Goal: Task Accomplishment & Management: Use online tool/utility

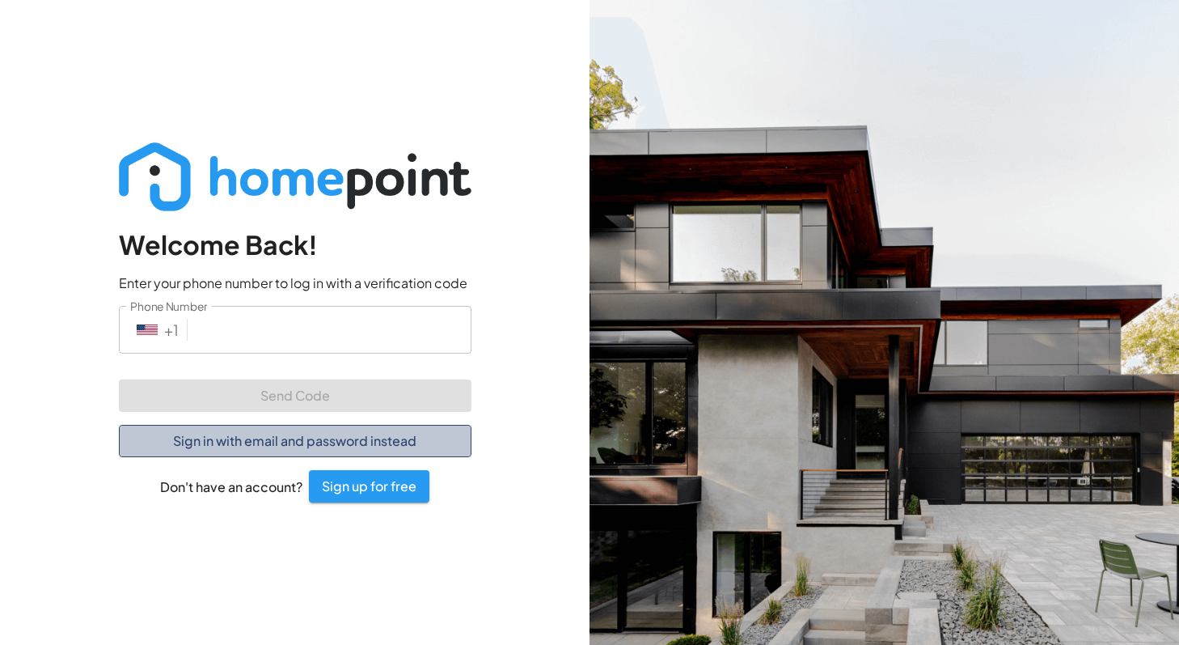
click at [264, 442] on button "Sign in with email and password instead" at bounding box center [295, 441] width 353 height 32
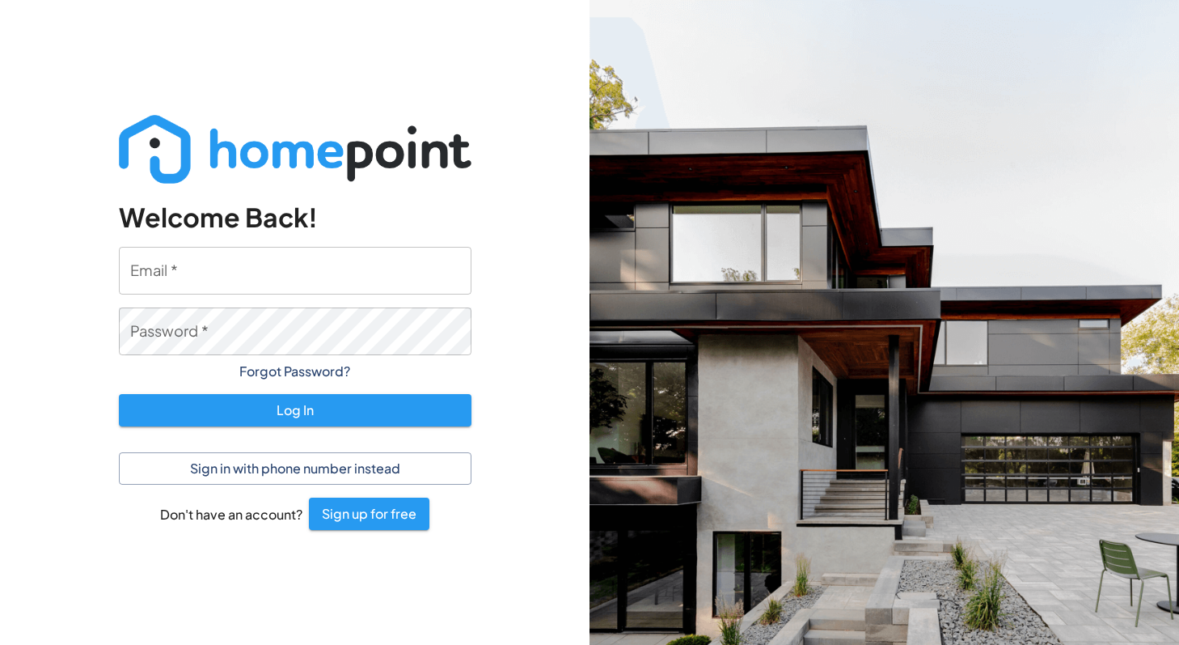
type input "caroline@homepoint.co"
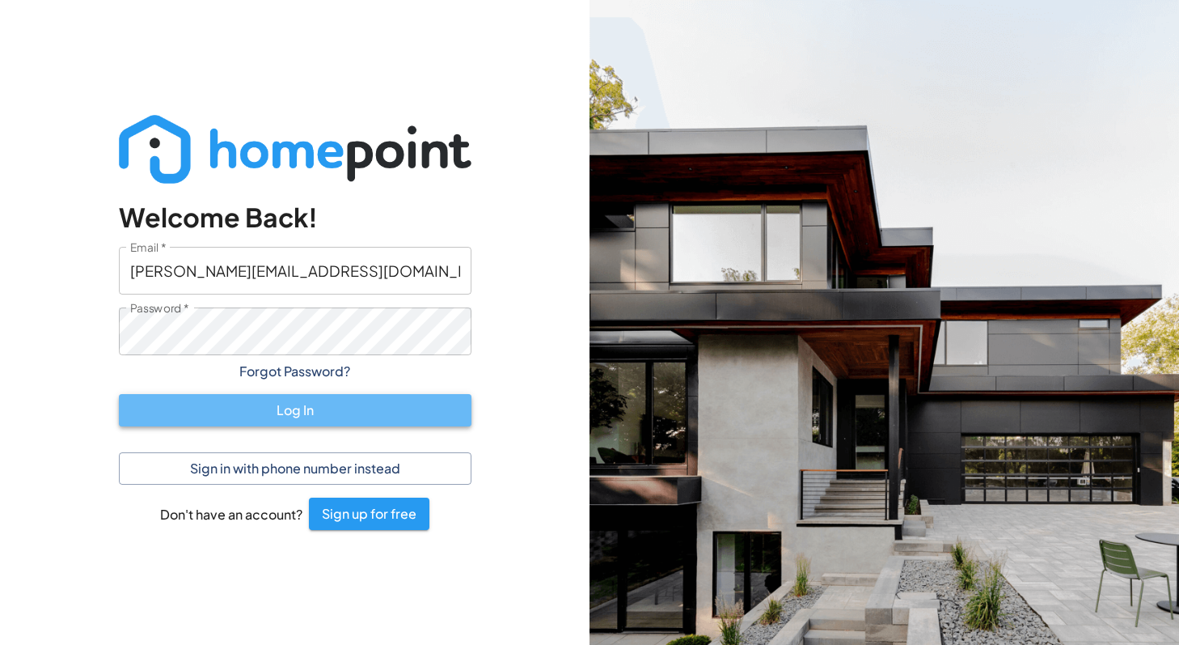
click at [320, 407] on button "Log In" at bounding box center [295, 410] width 353 height 32
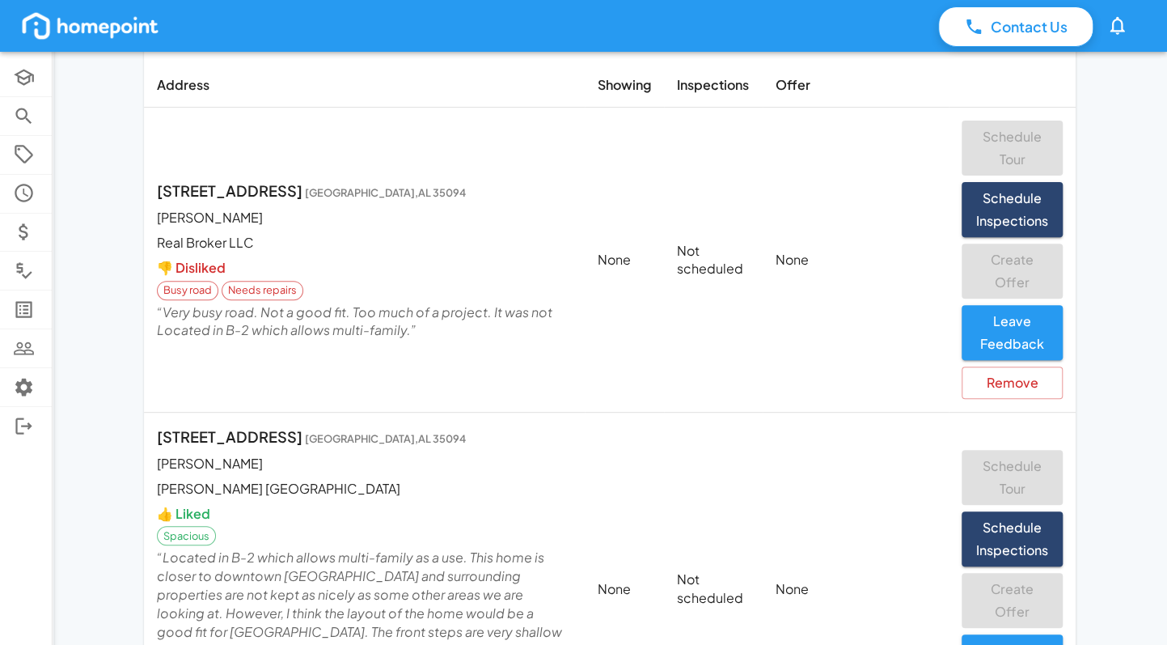
scroll to position [252, 0]
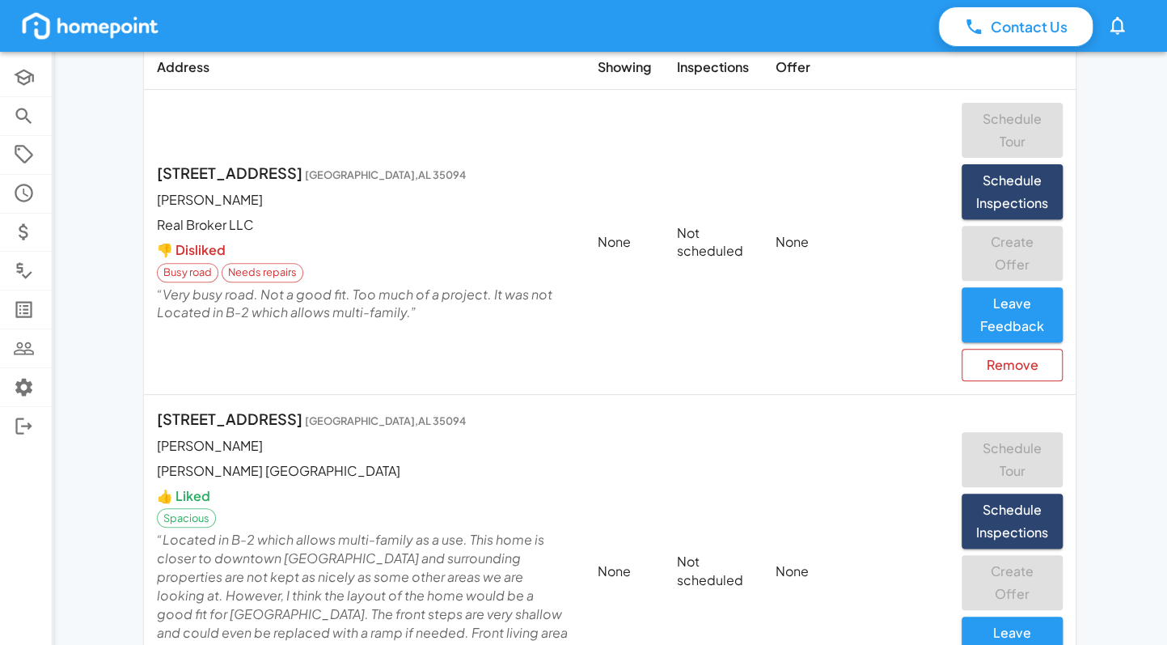
click at [1010, 376] on button "Remove" at bounding box center [1012, 365] width 101 height 32
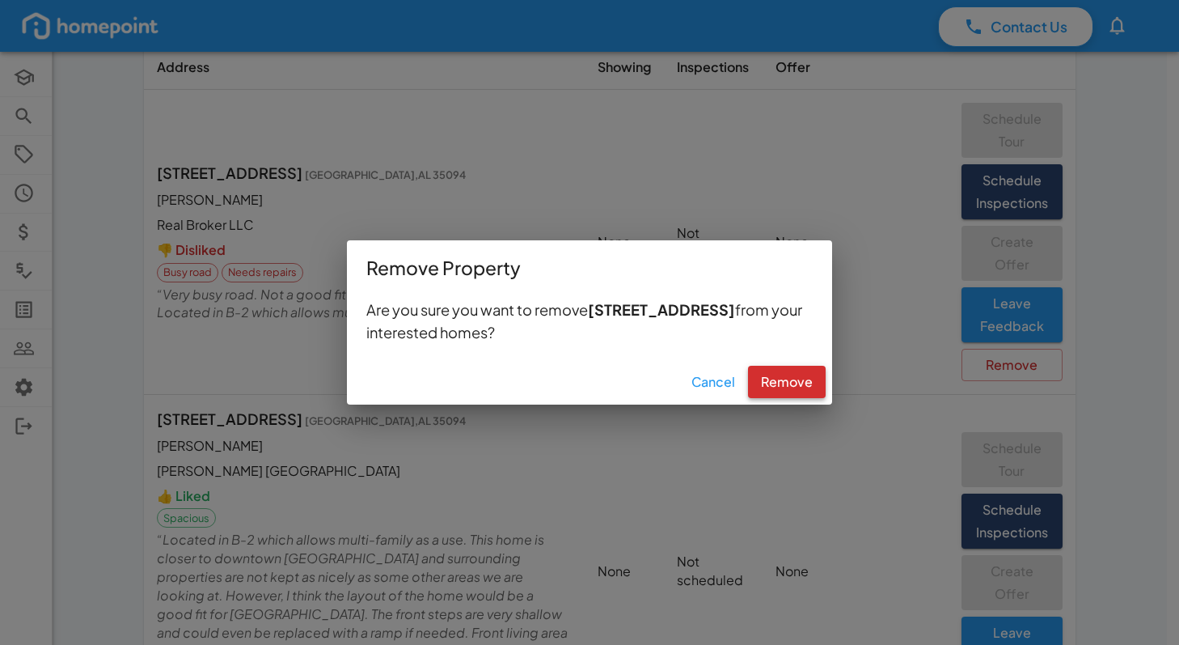
click at [817, 381] on button "Remove" at bounding box center [787, 382] width 78 height 32
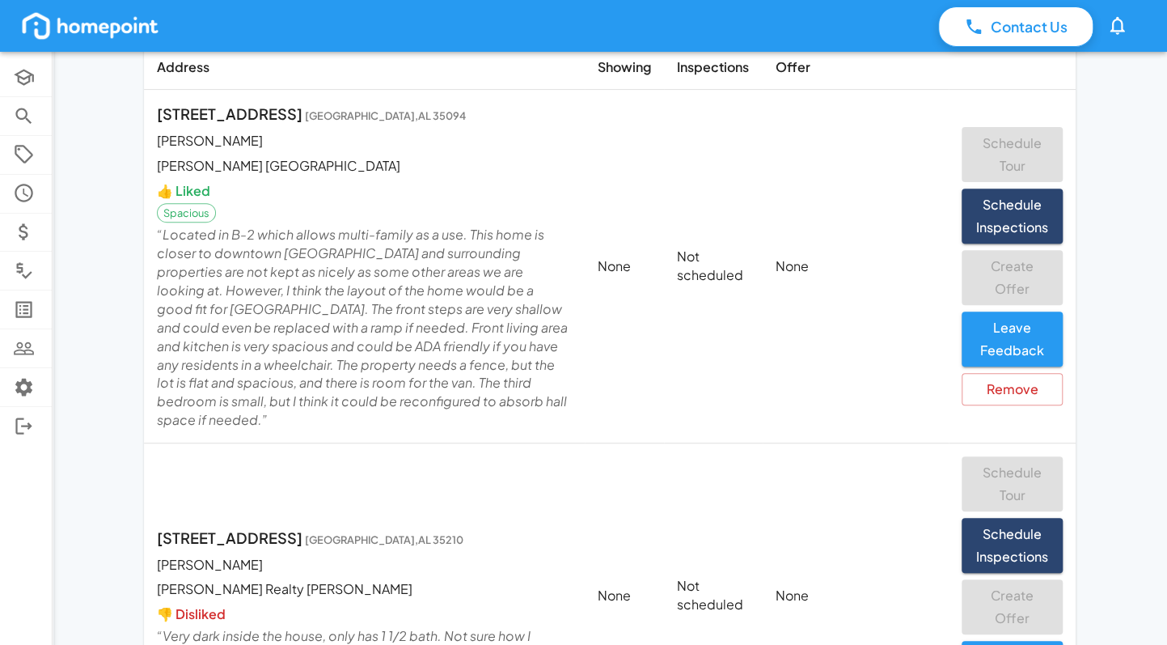
scroll to position [259, 0]
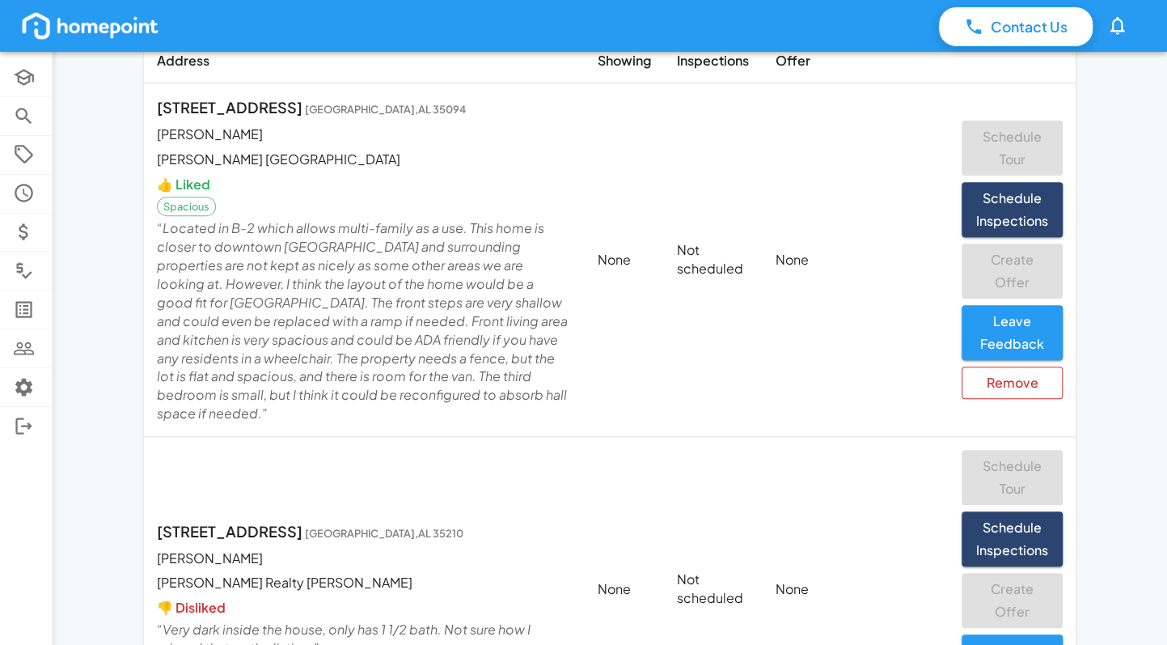
click at [1002, 383] on button "Remove" at bounding box center [1012, 382] width 101 height 32
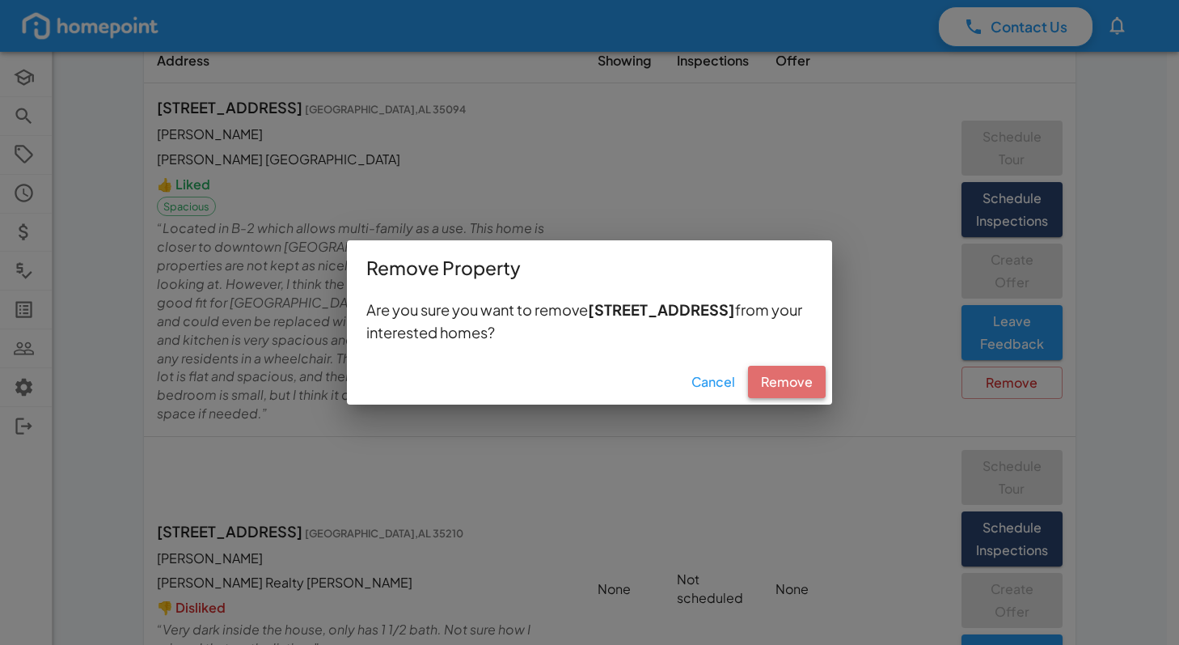
click at [796, 371] on button "Remove" at bounding box center [787, 382] width 78 height 32
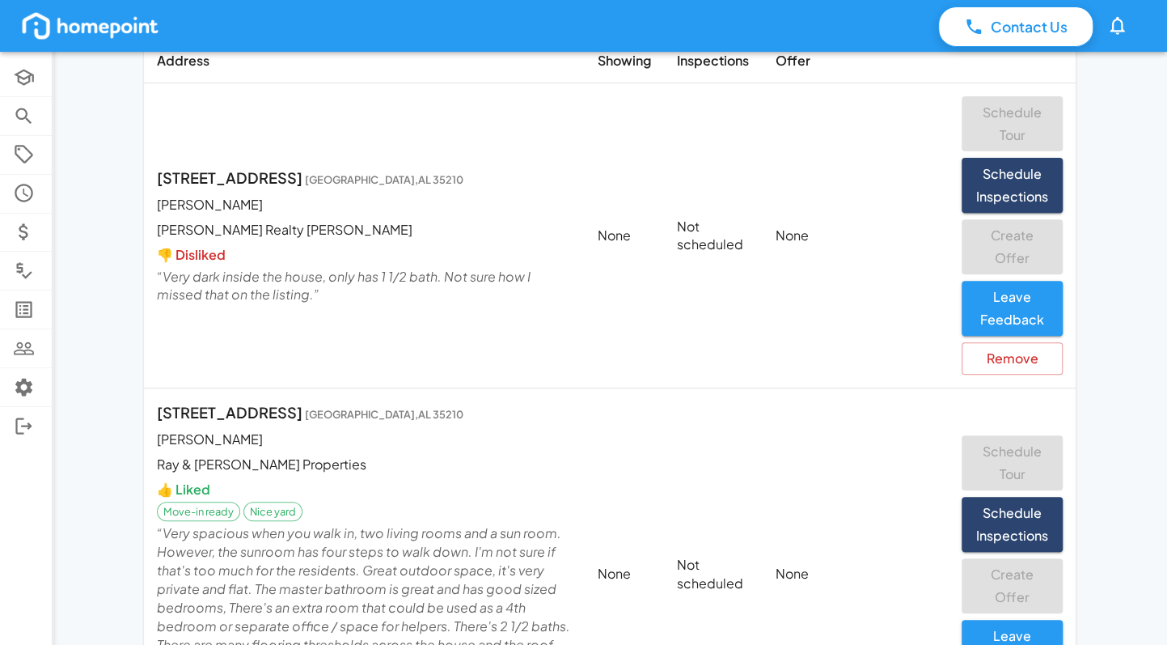
scroll to position [294, 0]
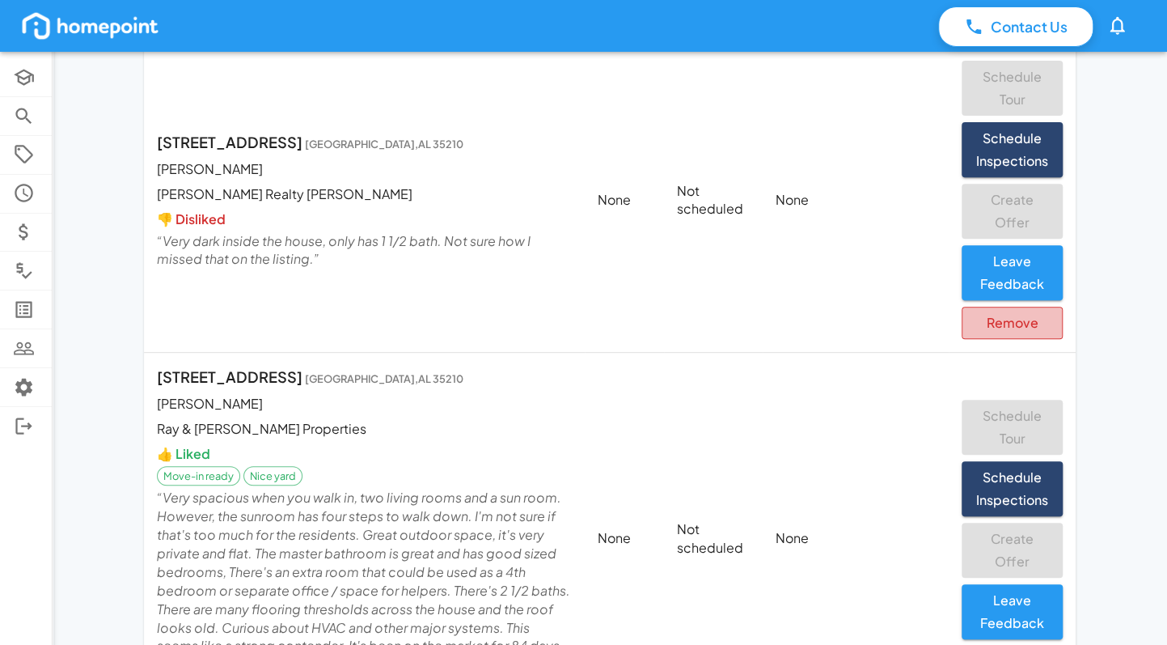
click at [988, 323] on button "Remove" at bounding box center [1012, 323] width 101 height 32
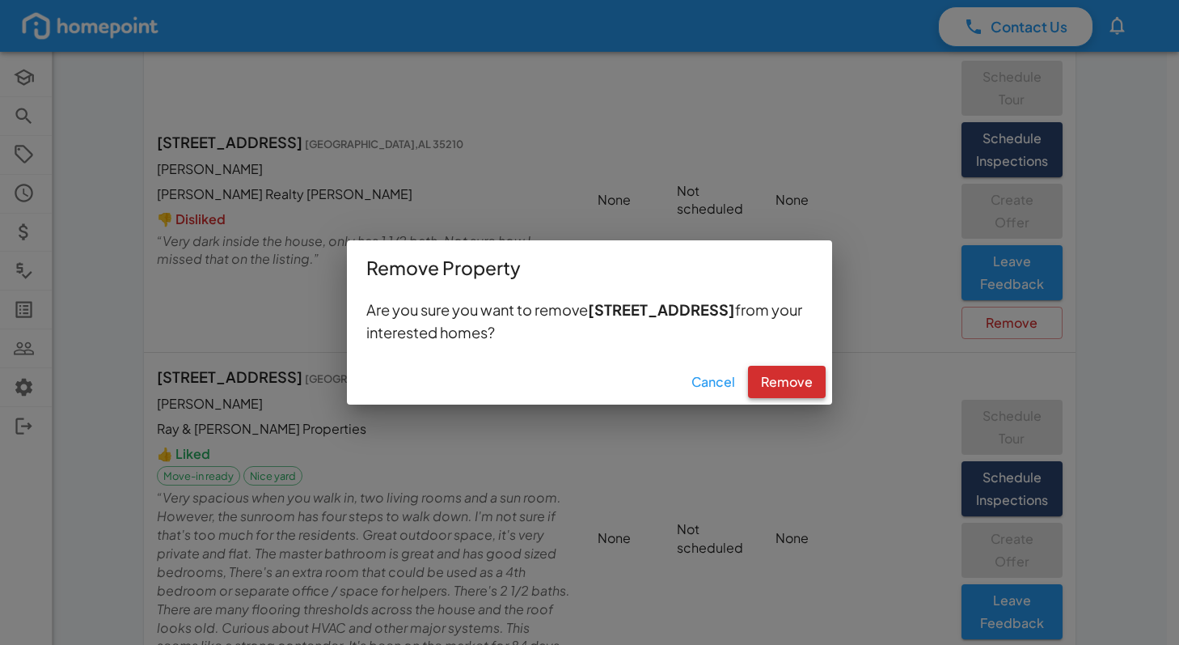
click at [794, 376] on button "Remove" at bounding box center [787, 382] width 78 height 32
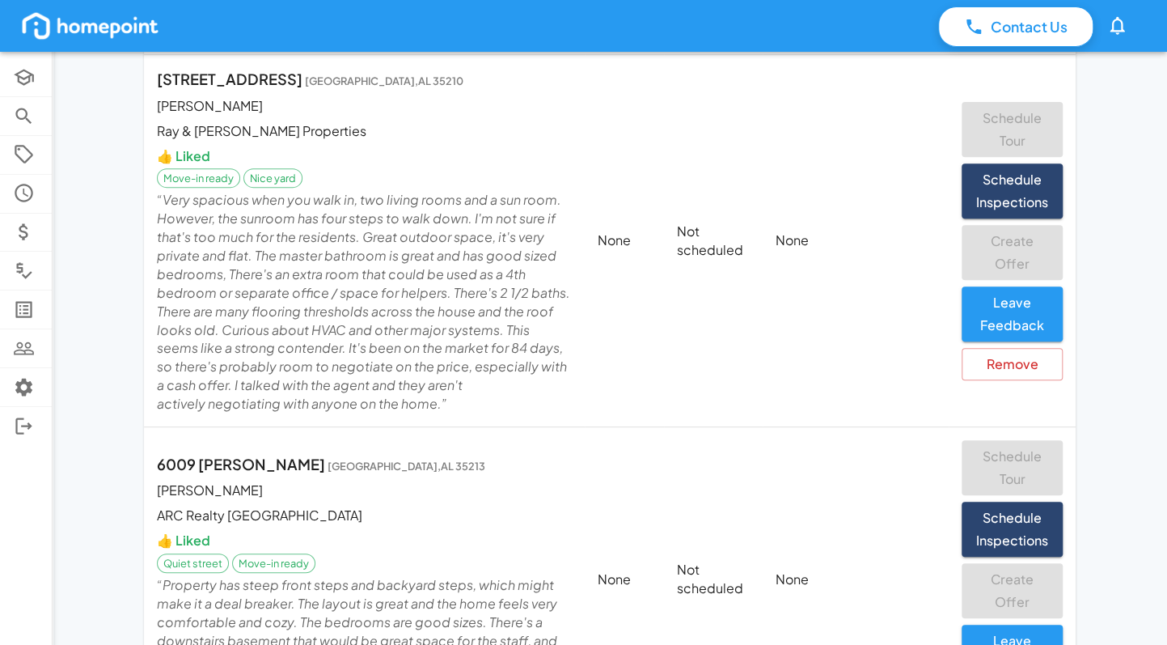
scroll to position [286, 0]
click at [1040, 363] on button "Remove" at bounding box center [1012, 365] width 101 height 32
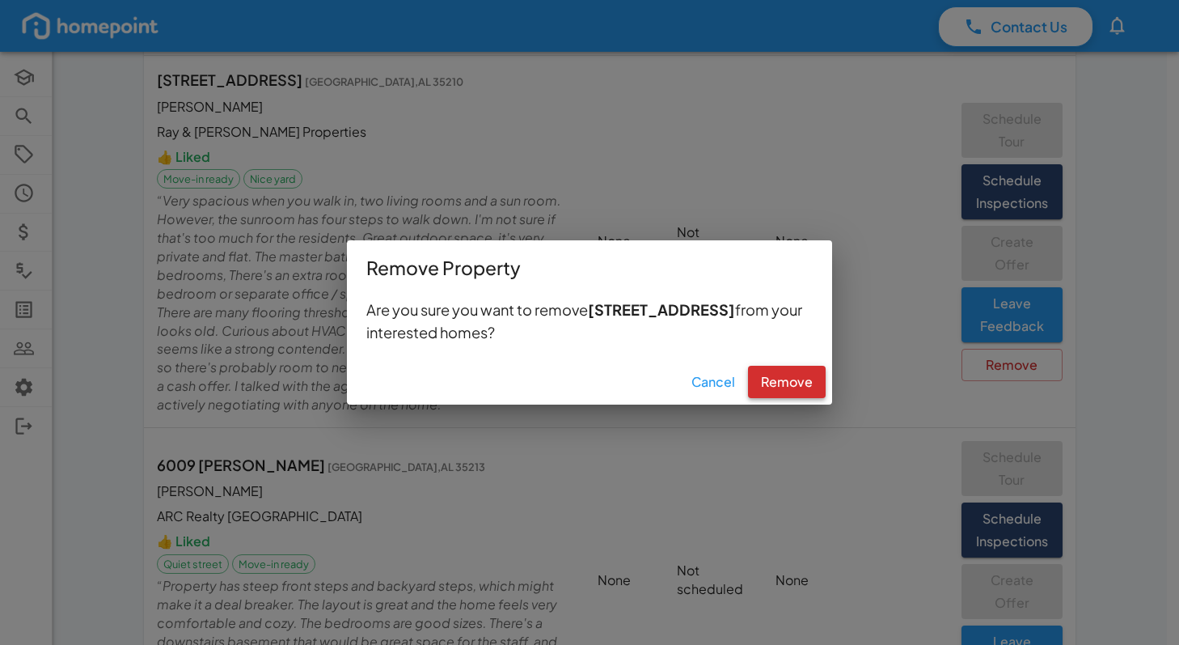
click at [799, 383] on button "Remove" at bounding box center [787, 382] width 78 height 32
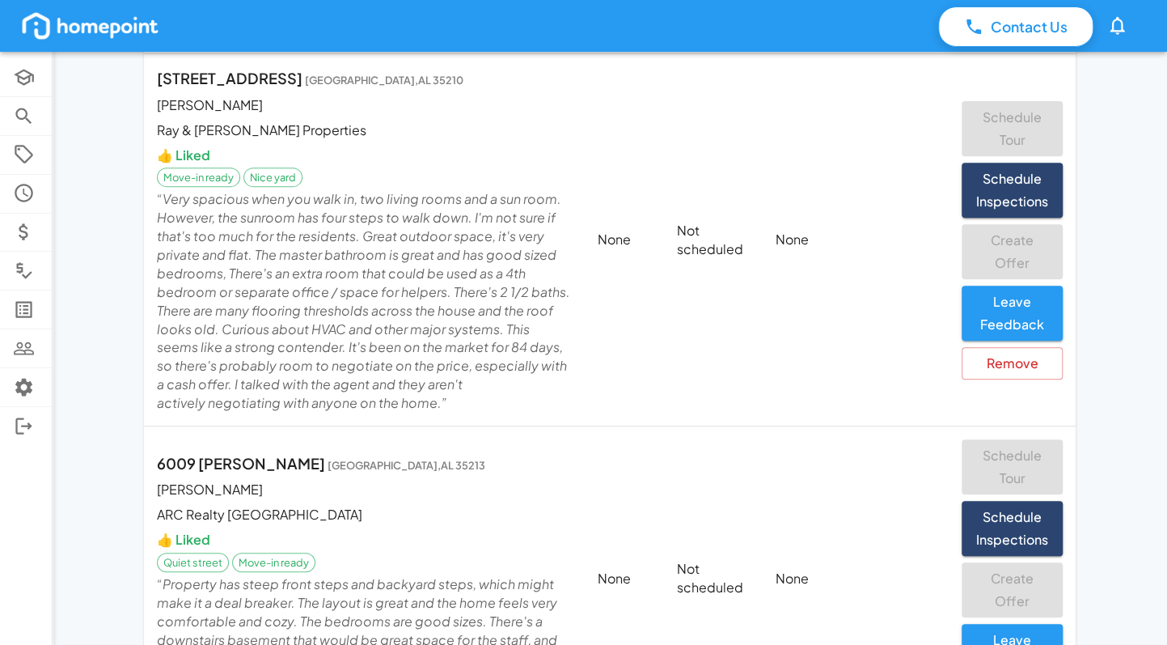
scroll to position [283, 0]
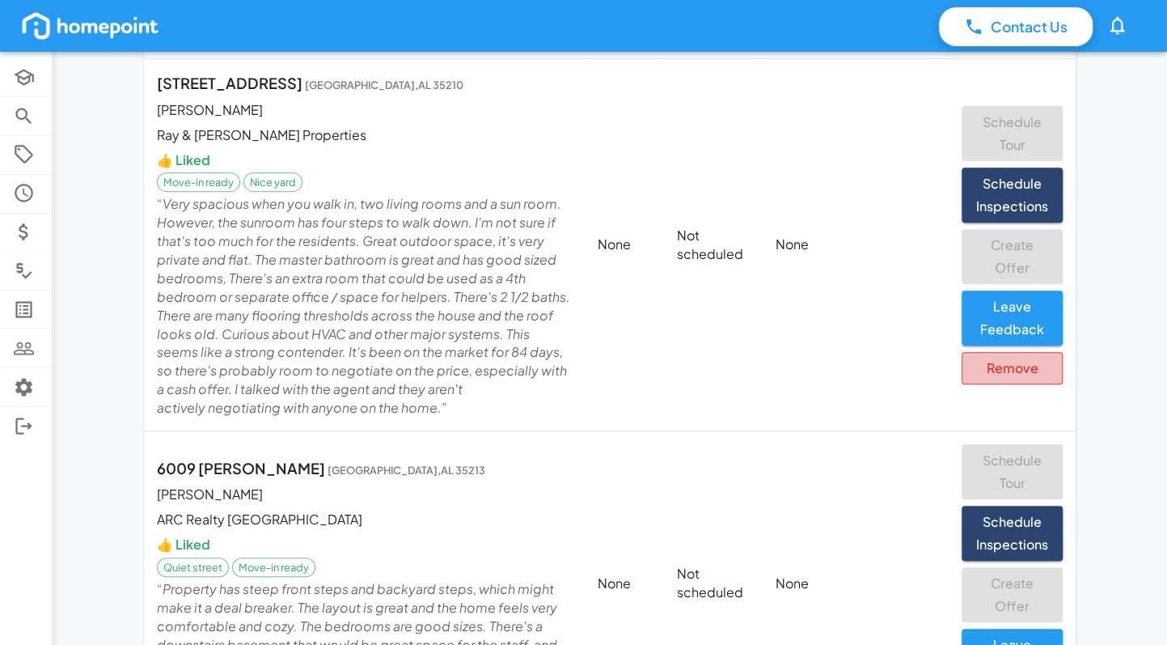
click at [991, 373] on button "Remove" at bounding box center [1012, 368] width 101 height 32
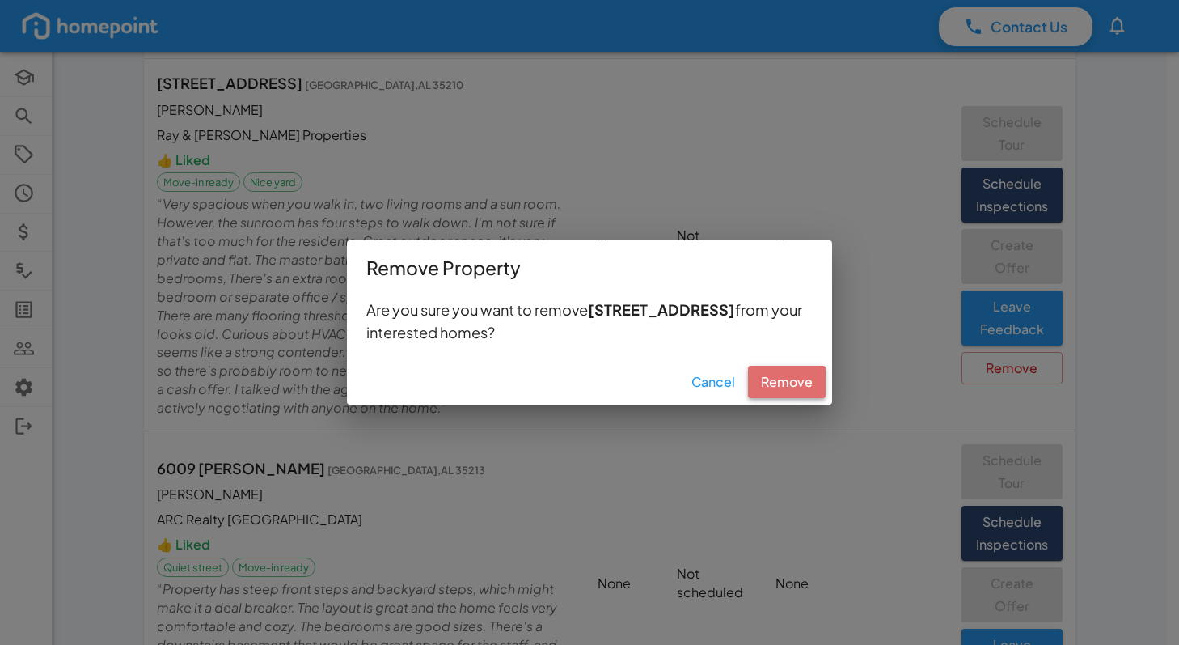
click at [802, 380] on button "Remove" at bounding box center [787, 382] width 78 height 32
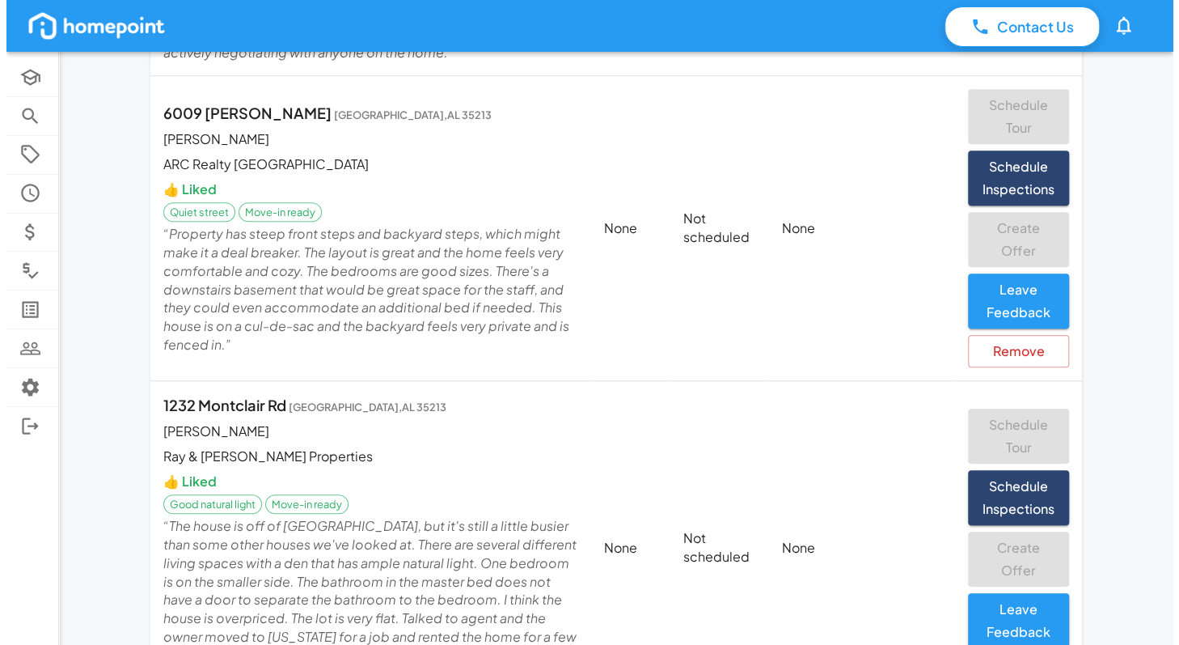
scroll to position [640, 0]
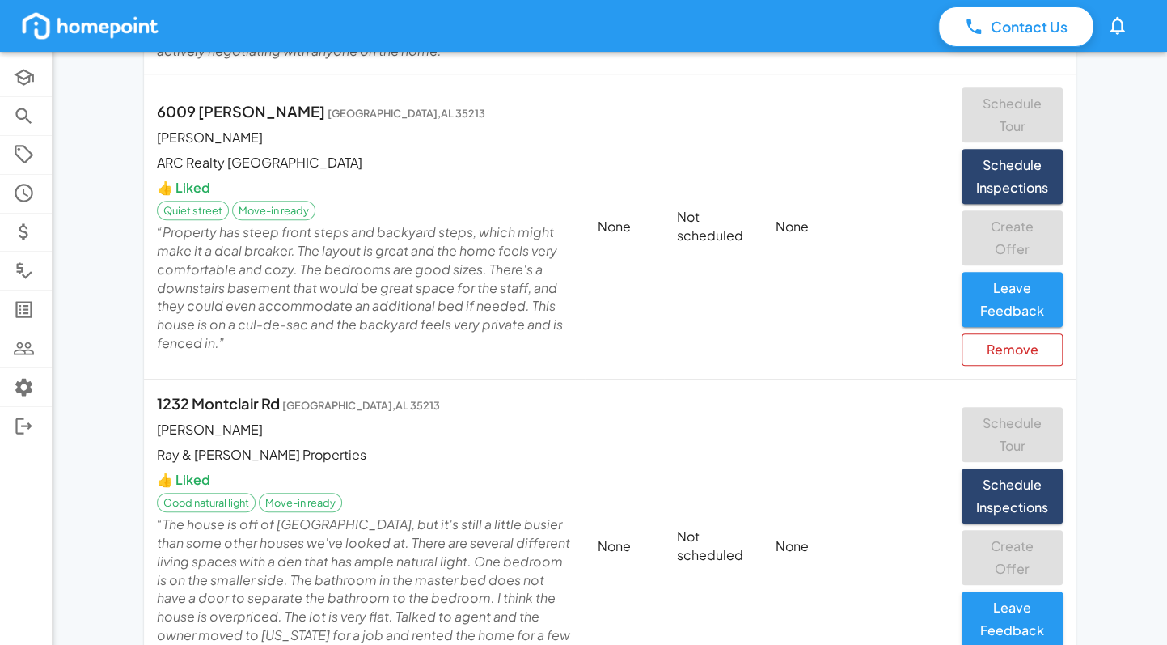
click at [994, 352] on button "Remove" at bounding box center [1012, 349] width 101 height 32
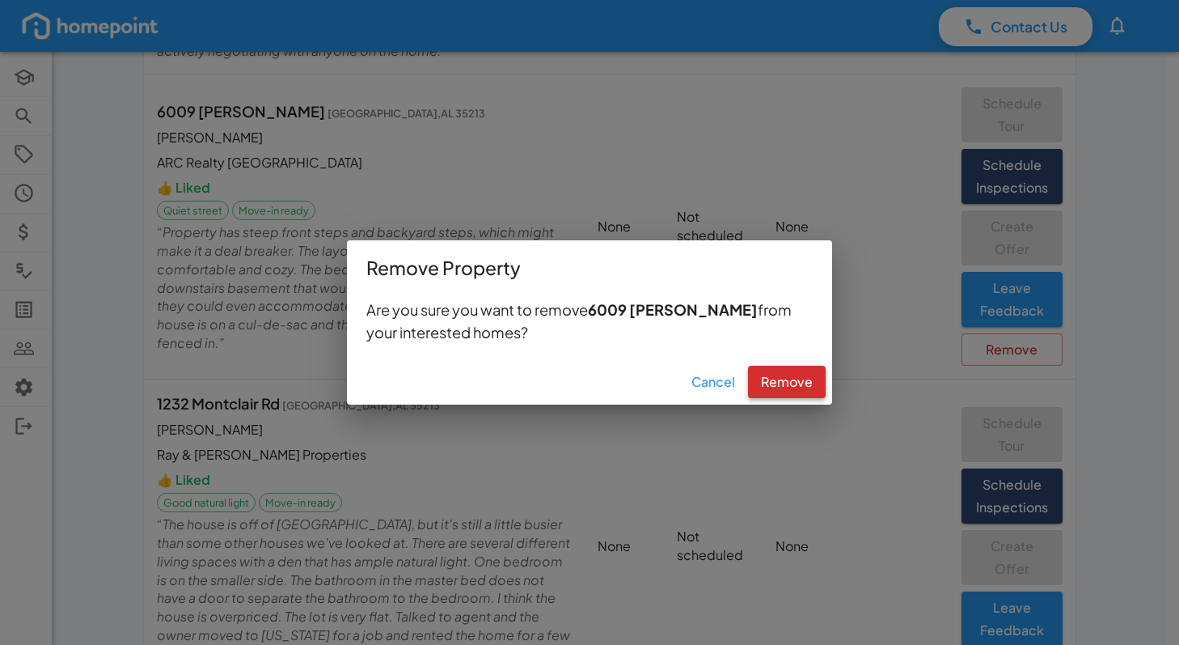
click at [777, 386] on button "Remove" at bounding box center [787, 382] width 78 height 32
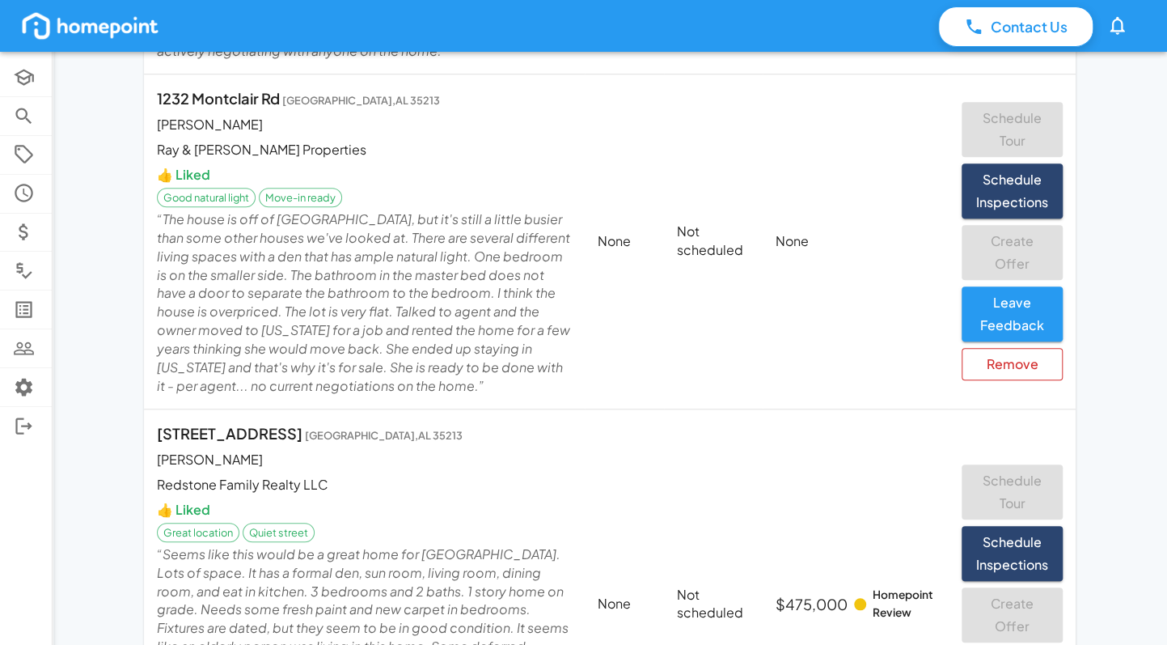
click at [1024, 366] on button "Remove" at bounding box center [1012, 364] width 101 height 32
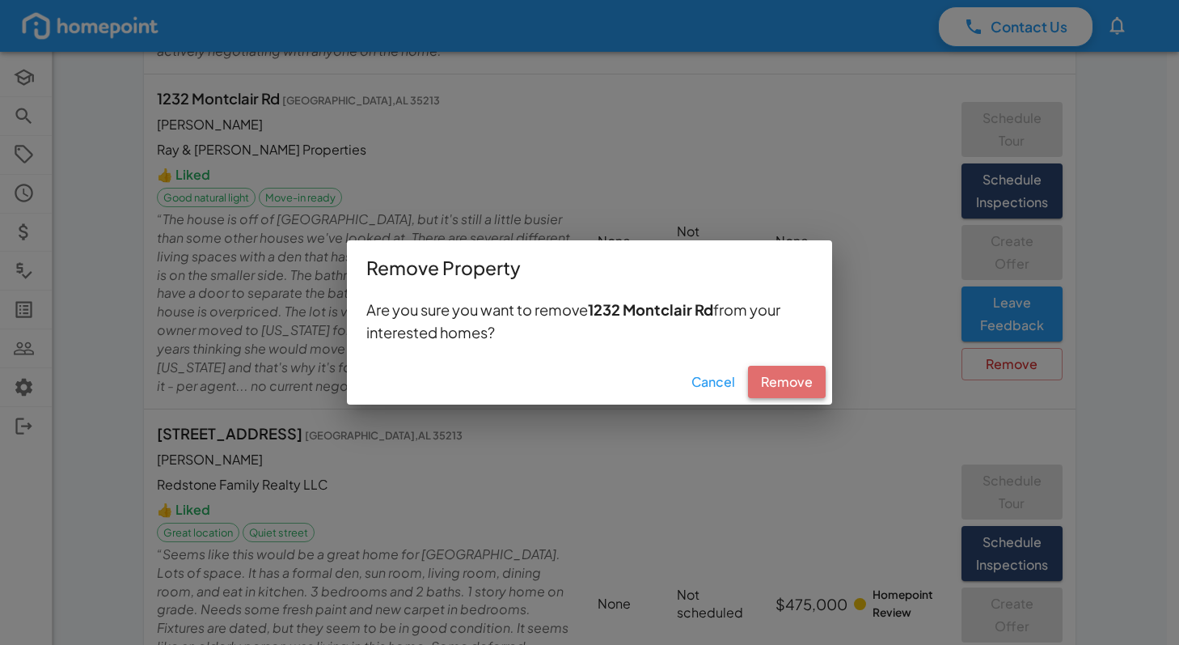
click at [796, 384] on button "Remove" at bounding box center [787, 382] width 78 height 32
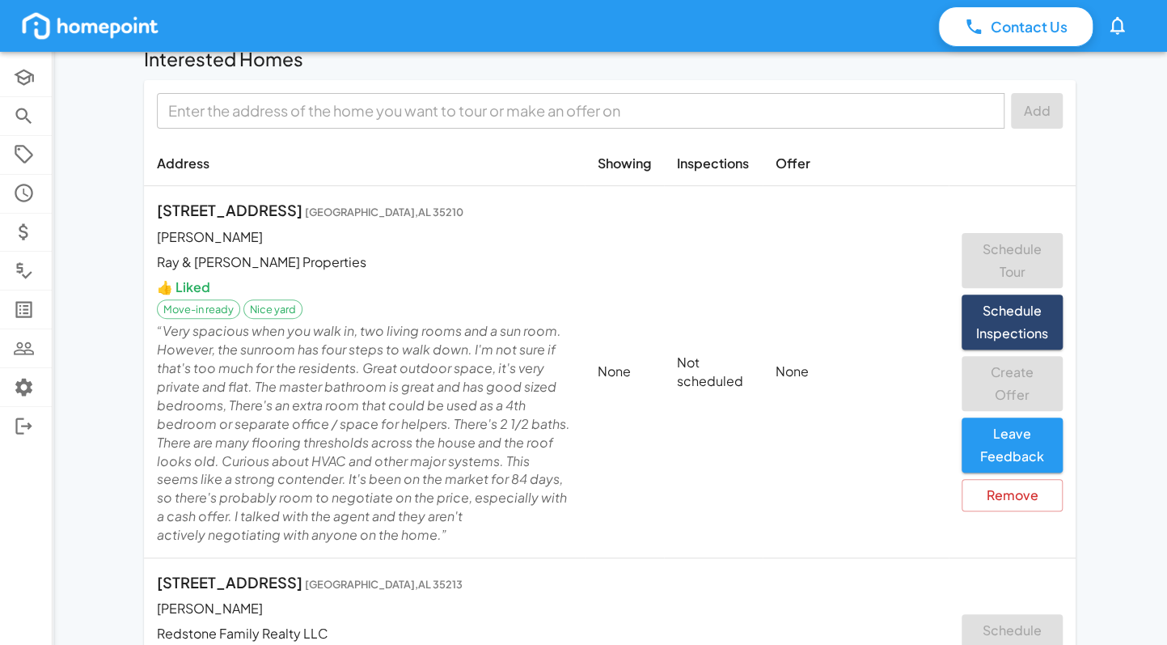
scroll to position [391, 0]
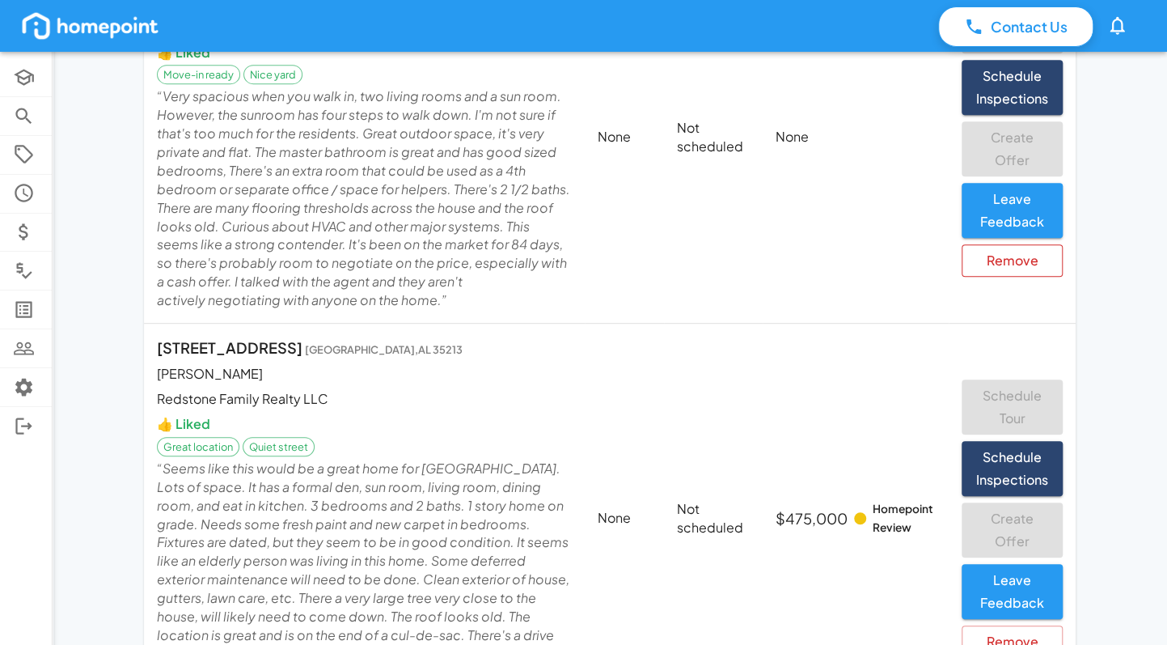
click at [1027, 255] on button "Remove" at bounding box center [1012, 260] width 101 height 32
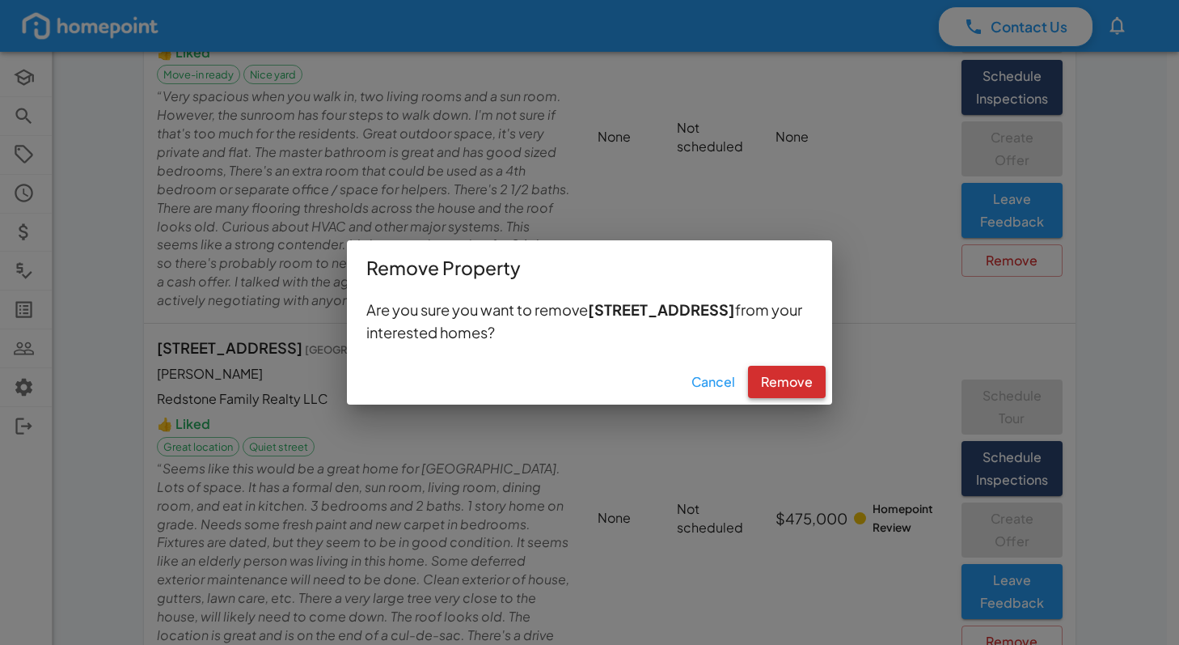
click at [783, 386] on button "Remove" at bounding box center [787, 382] width 78 height 32
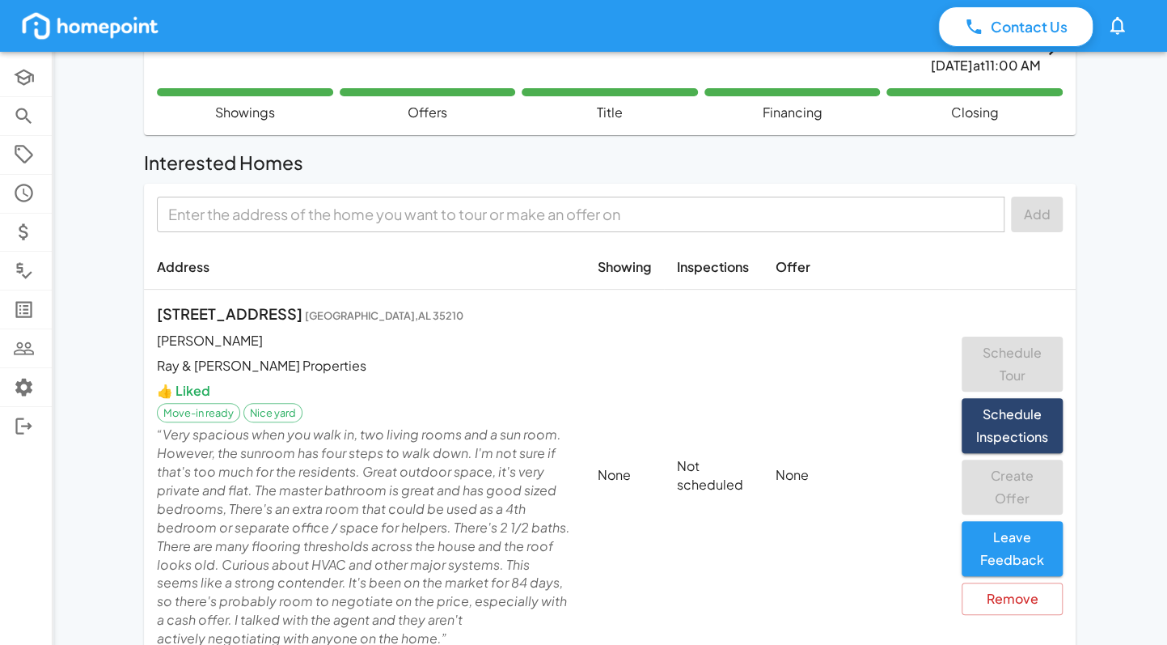
scroll to position [0, 0]
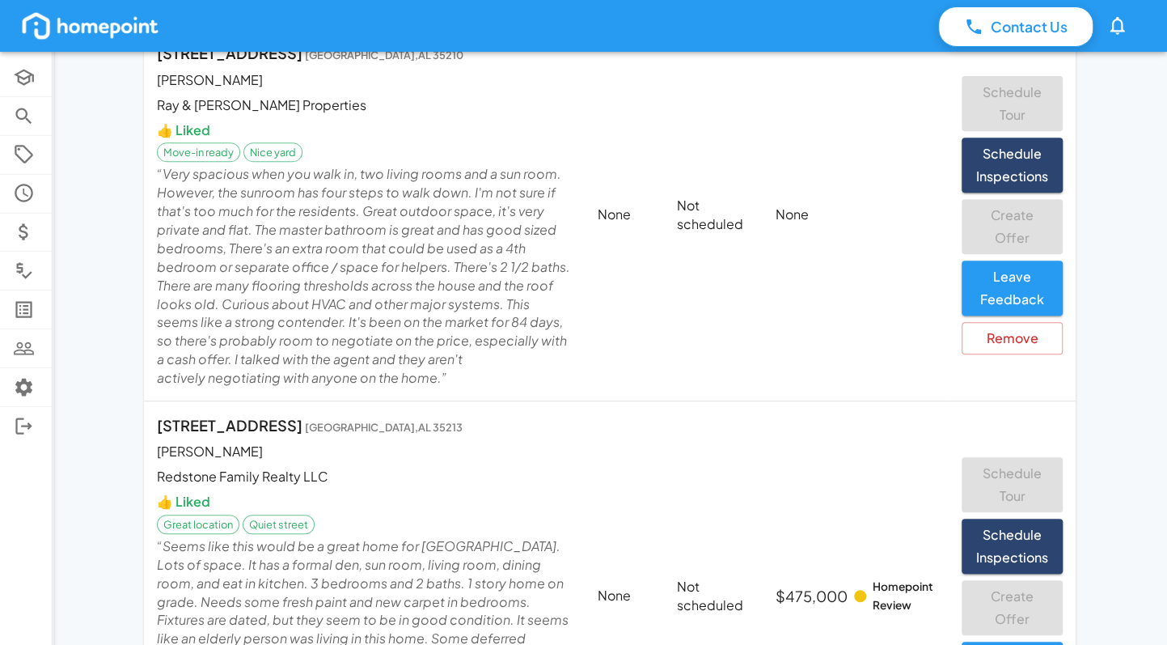
scroll to position [314, 0]
click at [1009, 336] on button "Remove" at bounding box center [1012, 337] width 101 height 32
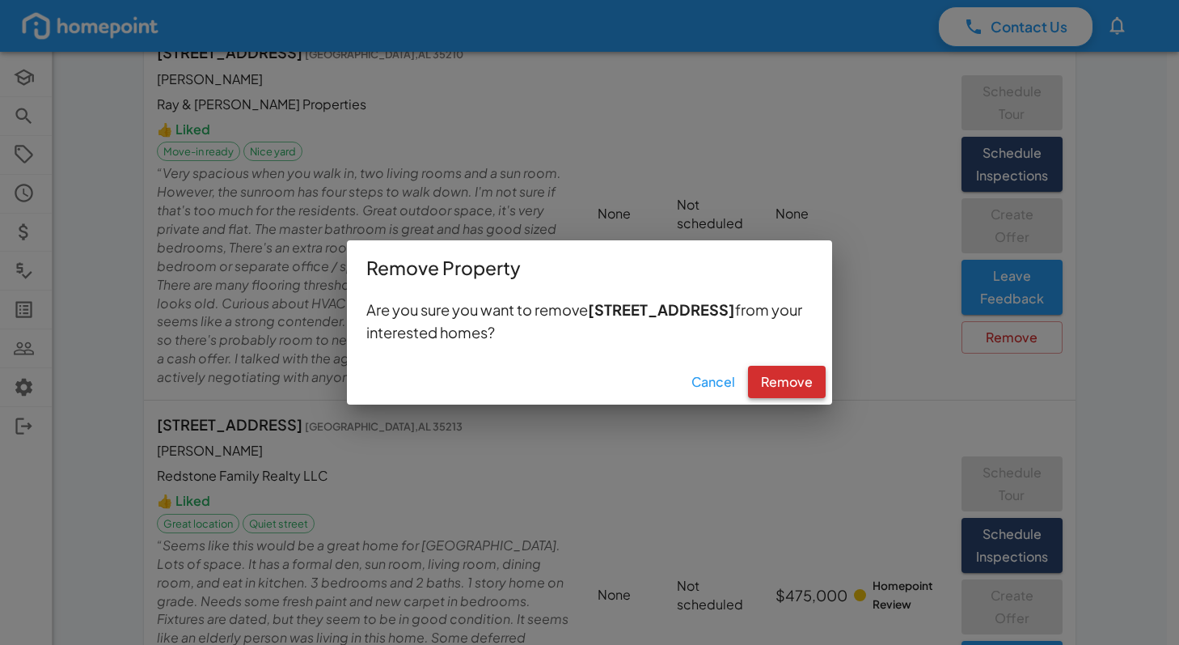
click at [804, 373] on button "Remove" at bounding box center [787, 382] width 78 height 32
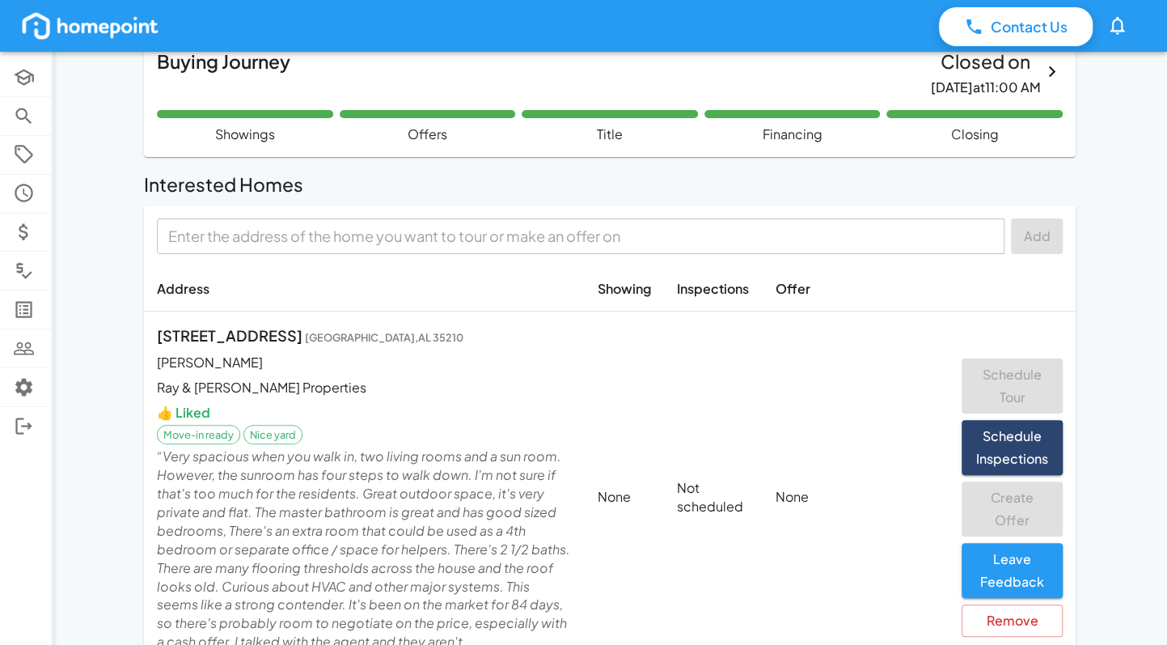
scroll to position [0, 0]
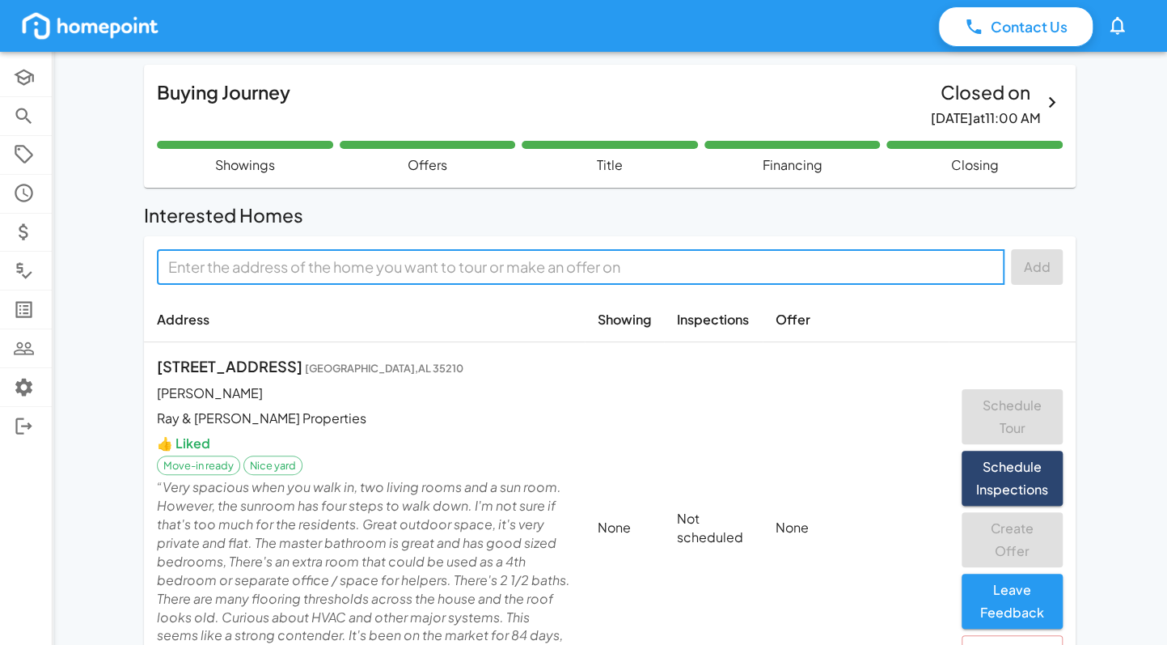
click at [266, 263] on input "text" at bounding box center [580, 266] width 836 height 25
paste input "1112 Blue Ridge Blvd, Hoover, AL 35226"
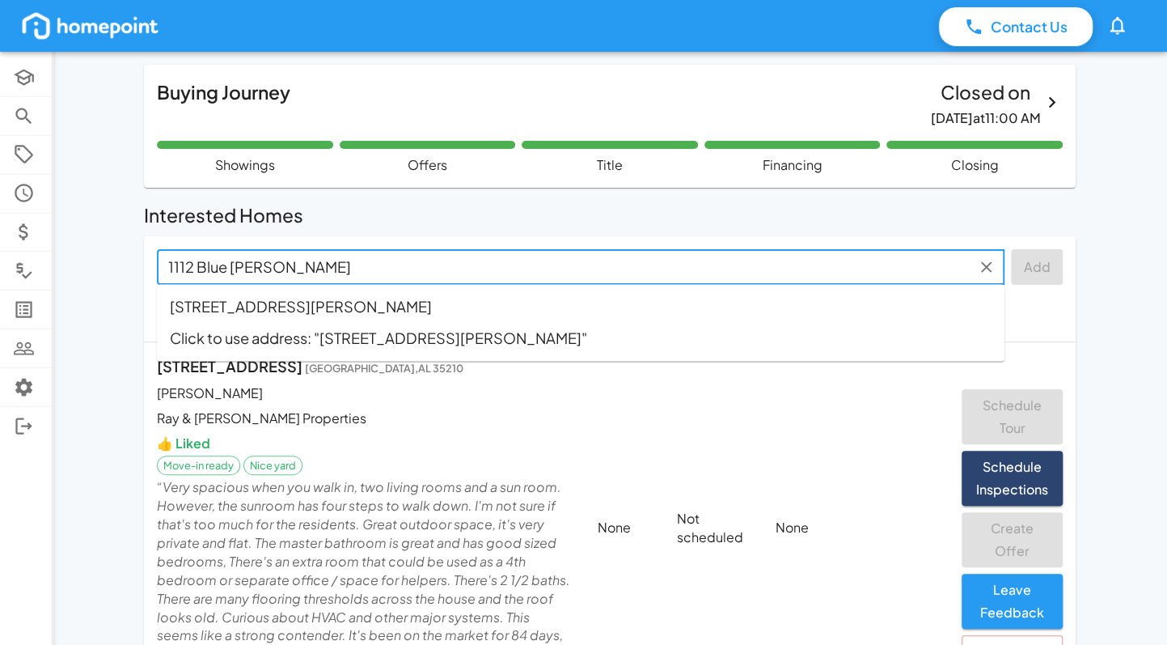
click at [311, 311] on li "1112 Blue Ridge Blvd, Hoover, AL, 35226" at bounding box center [581, 306] width 848 height 32
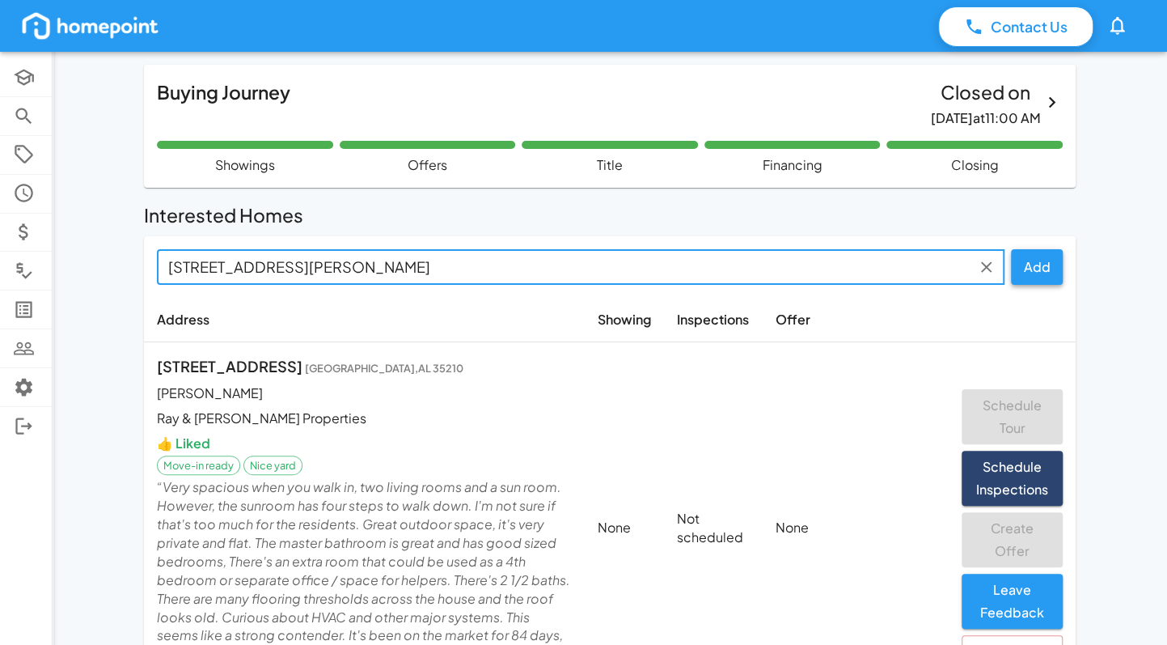
type input "1112 Blue Ridge Blvd, Hoover, AL, 35226"
click at [1035, 263] on button "Add" at bounding box center [1037, 266] width 52 height 35
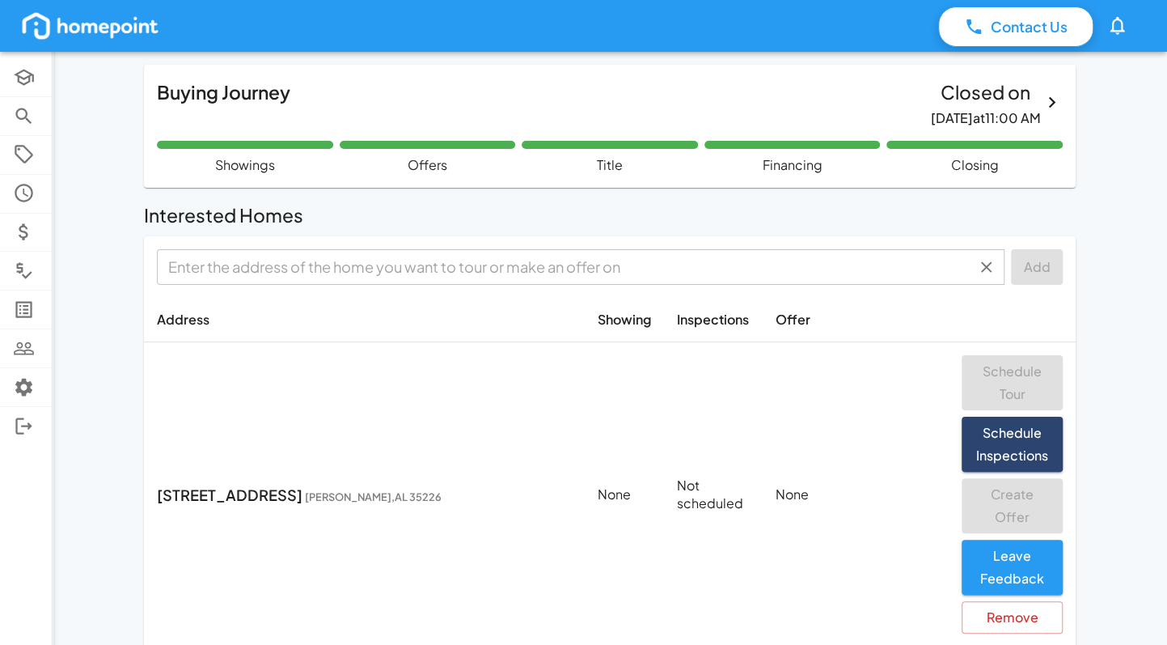
click at [332, 264] on input "text" at bounding box center [567, 266] width 811 height 25
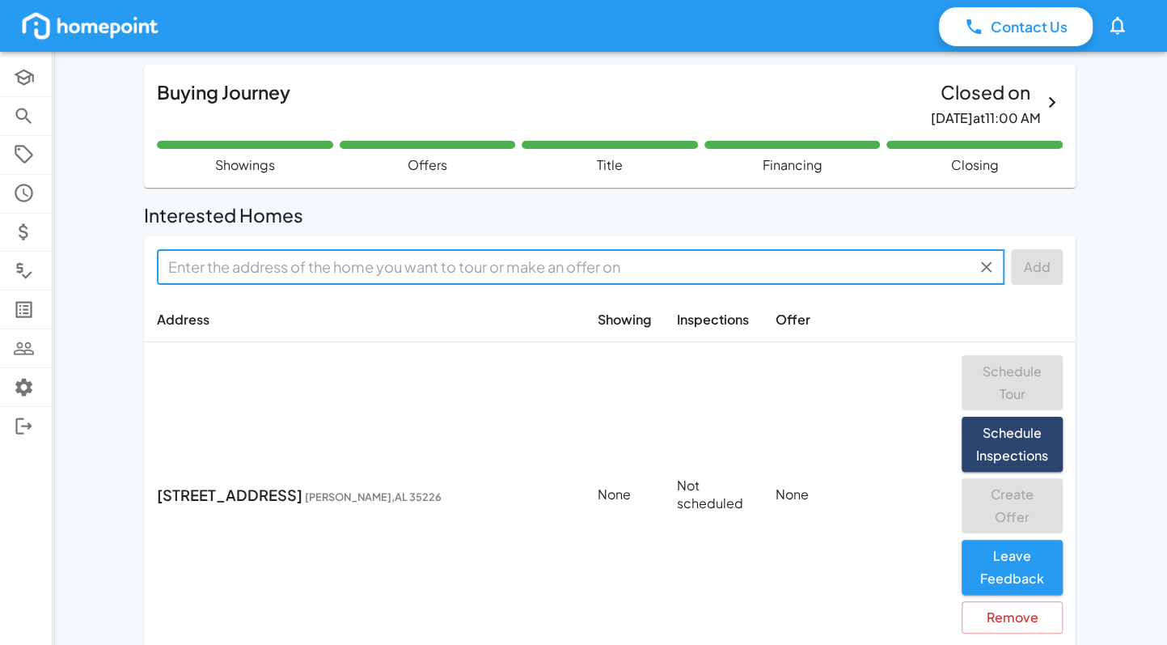
paste input "1858 Tall Timbers Dr, Birmingham, AL 35226"
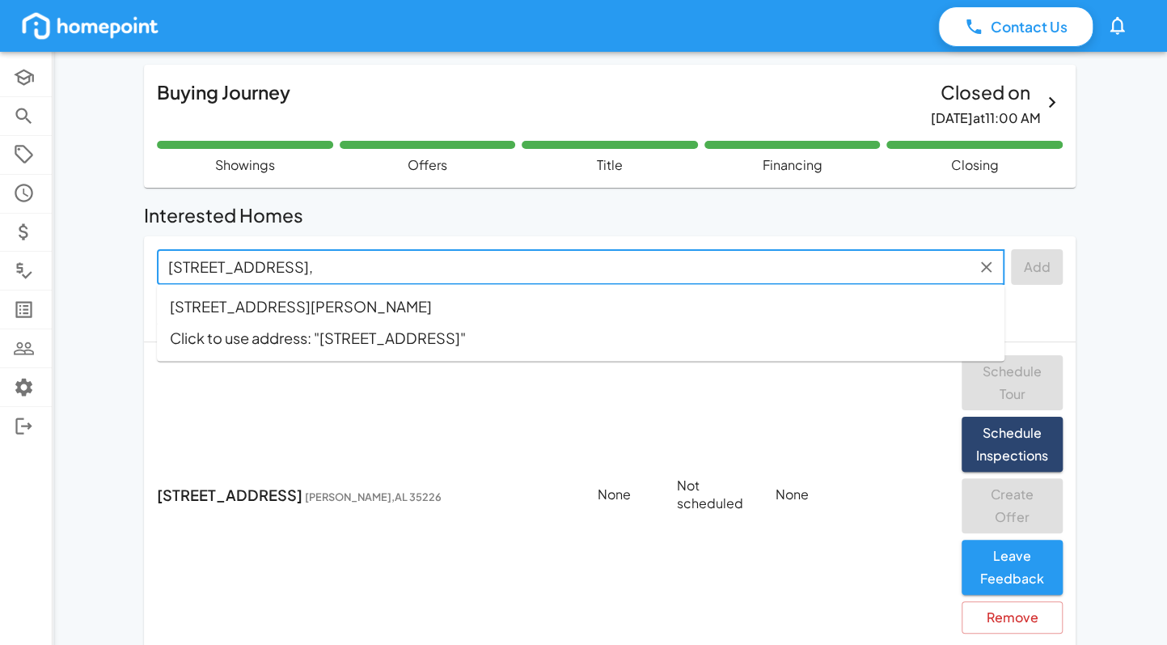
click at [333, 309] on li "1858 Tall Timbers Dr, Hoover, AL, 35226" at bounding box center [581, 306] width 848 height 32
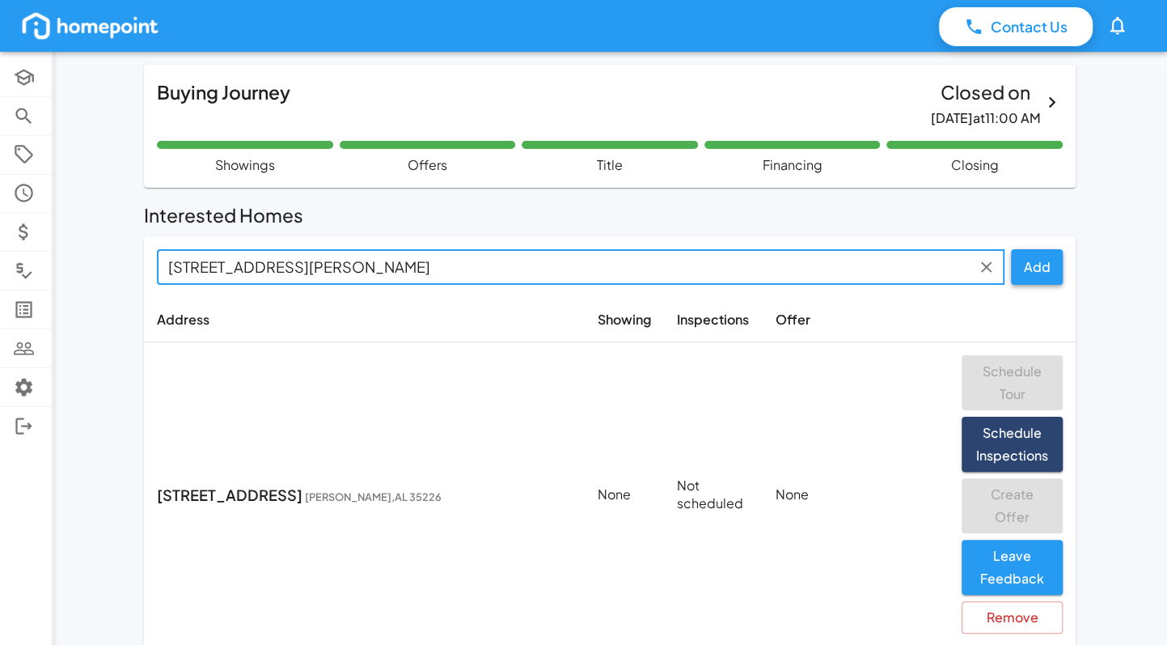
type input "1858 Tall Timbers Dr, Hoover, AL, 35226"
click at [1043, 273] on button "Add" at bounding box center [1037, 266] width 52 height 35
